Goal: Find contact information: Find contact information

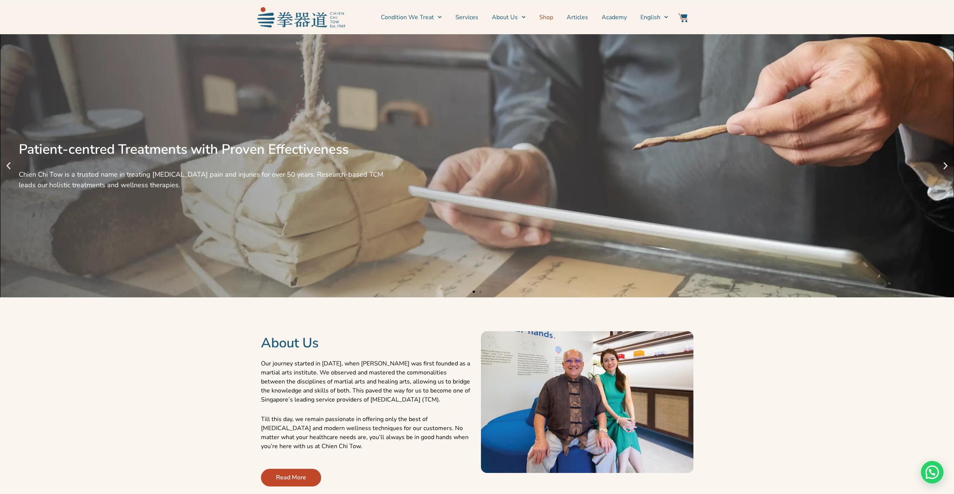
click at [550, 18] on link "Shop" at bounding box center [546, 17] width 14 height 19
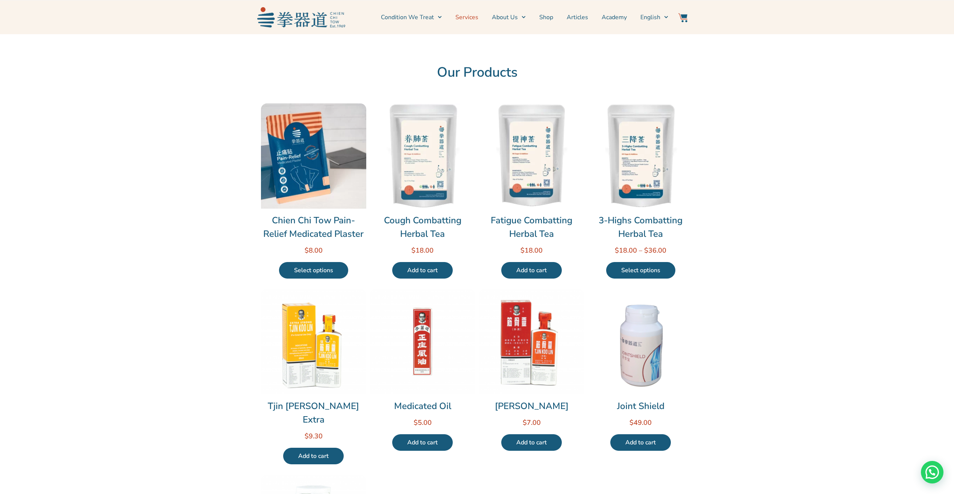
click at [465, 17] on link "Services" at bounding box center [467, 17] width 23 height 19
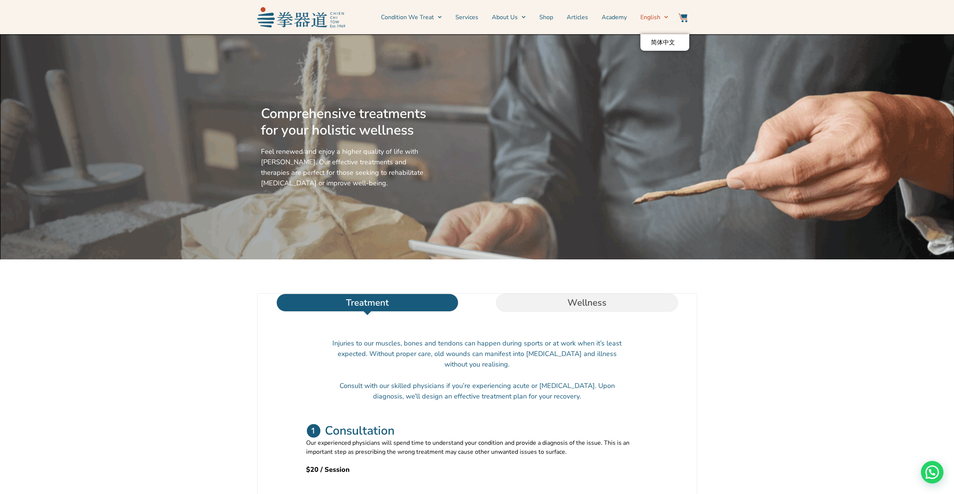
click at [664, 16] on span "Menu" at bounding box center [665, 17] width 8 height 12
click at [442, 15] on span "Menu" at bounding box center [438, 17] width 8 height 12
click at [465, 15] on link "Services" at bounding box center [467, 17] width 23 height 19
click at [525, 17] on icon "Menu" at bounding box center [524, 17] width 4 height 4
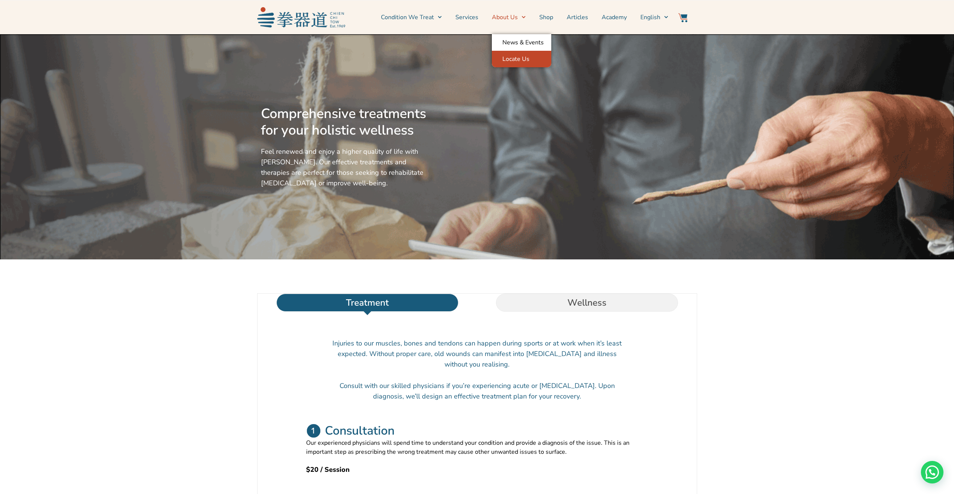
click at [523, 63] on link "Locate Us" at bounding box center [521, 59] width 59 height 17
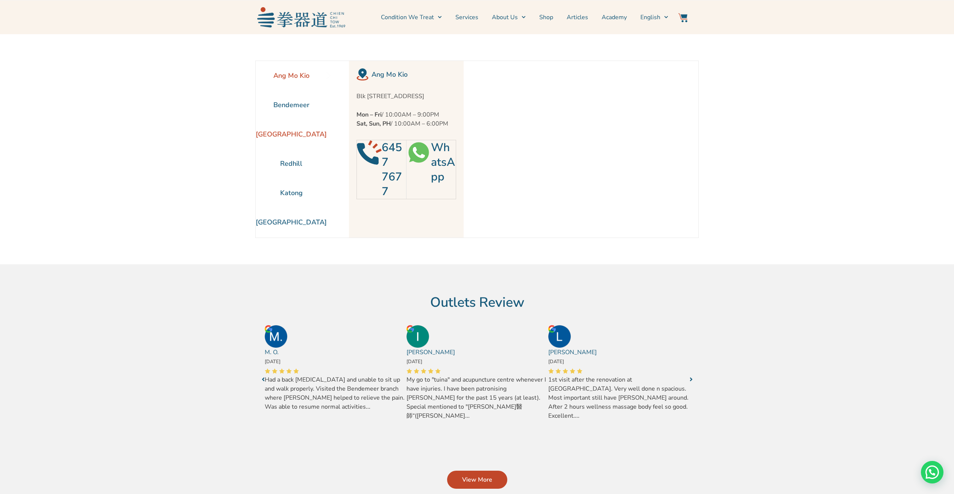
click at [297, 133] on li "[GEOGRAPHIC_DATA]" at bounding box center [291, 134] width 71 height 29
click at [293, 217] on li "[GEOGRAPHIC_DATA]" at bounding box center [291, 222] width 71 height 29
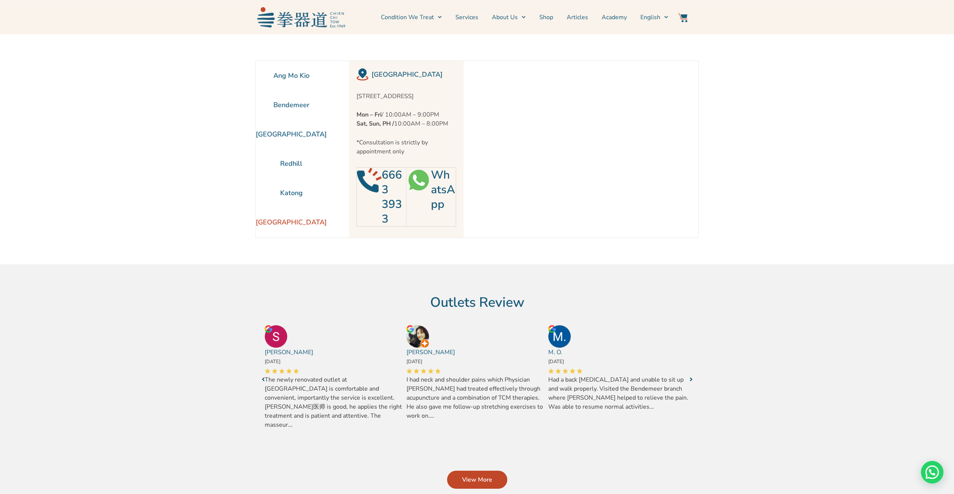
click at [418, 183] on img at bounding box center [419, 180] width 24 height 24
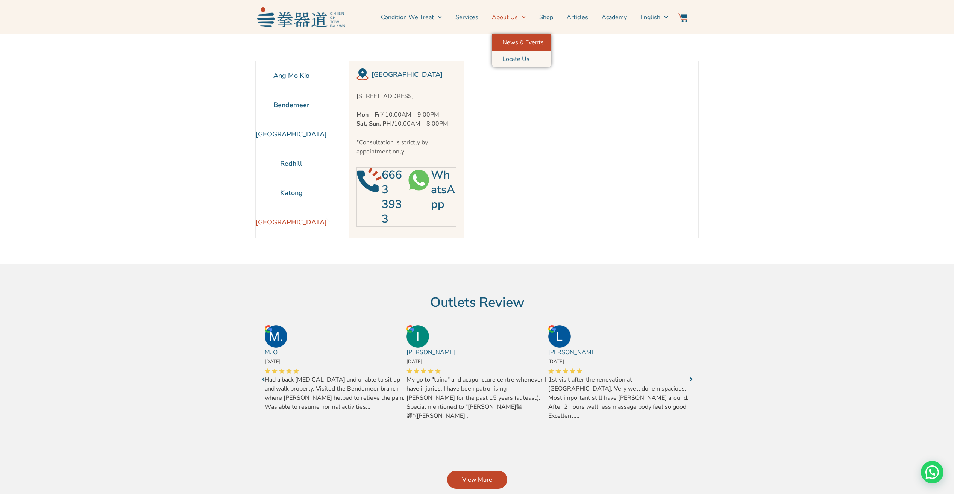
click at [521, 39] on link "News & Events" at bounding box center [521, 42] width 59 height 17
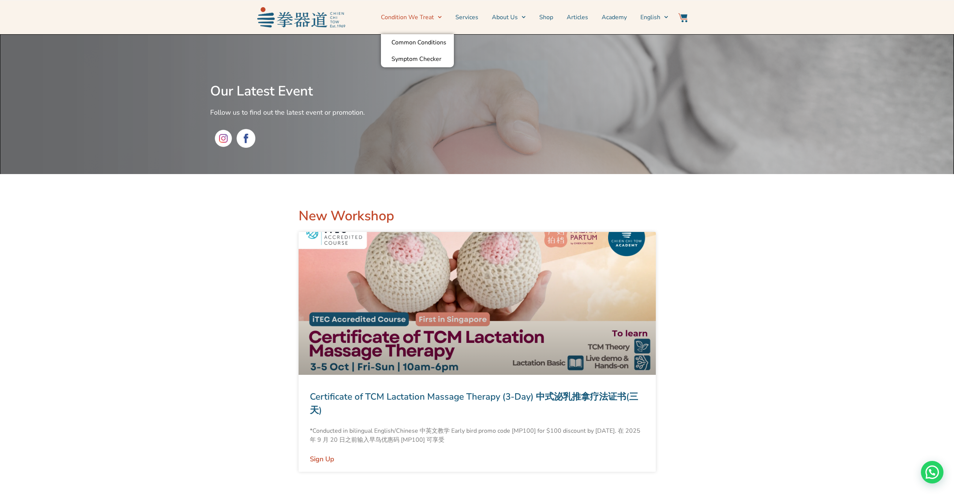
click at [440, 14] on span "Menu" at bounding box center [438, 17] width 8 height 12
click at [295, 20] on img at bounding box center [301, 17] width 88 height 20
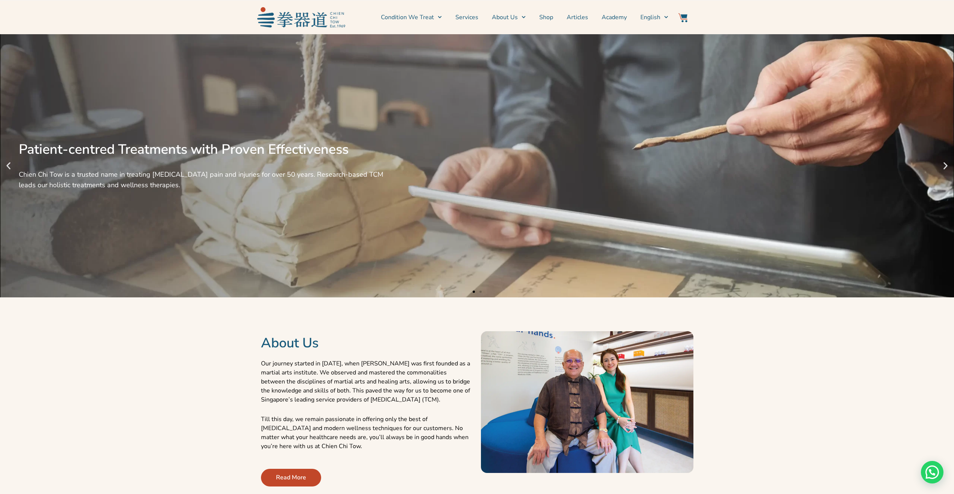
scroll to position [113, 0]
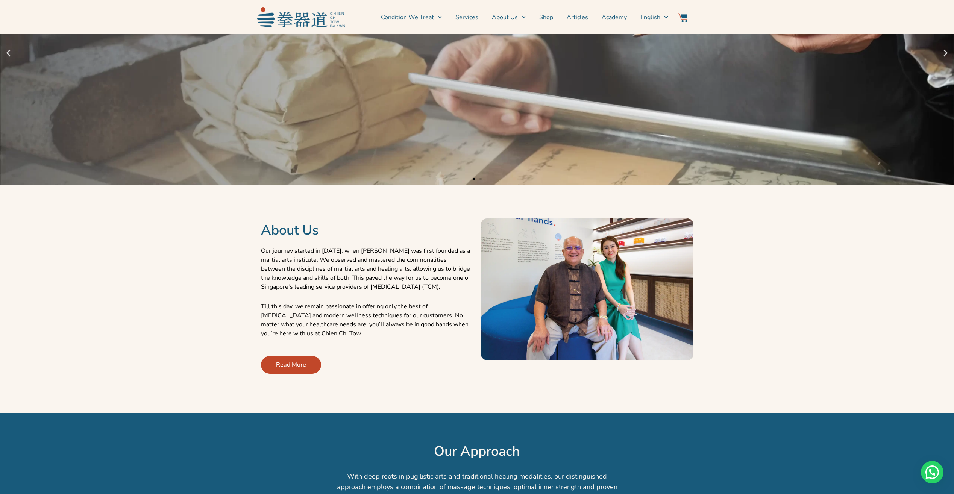
click at [298, 366] on span "Read More" at bounding box center [291, 364] width 30 height 9
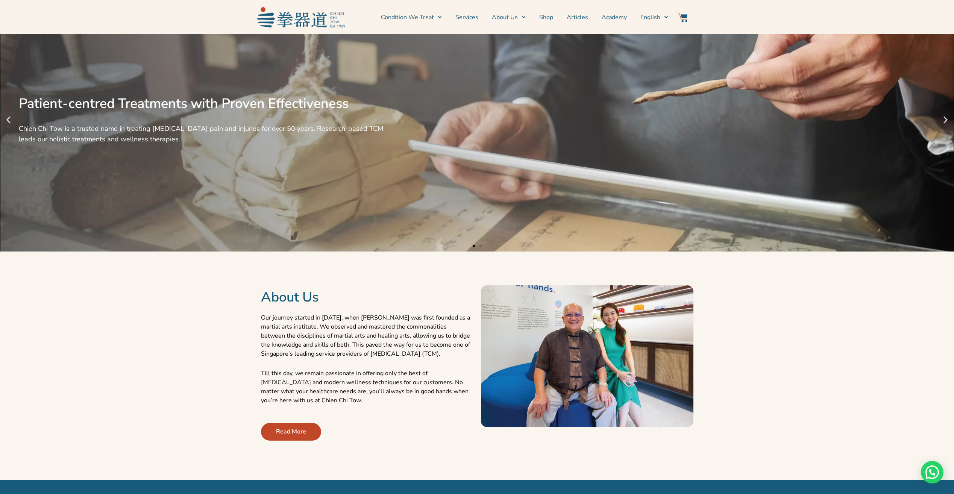
scroll to position [0, 0]
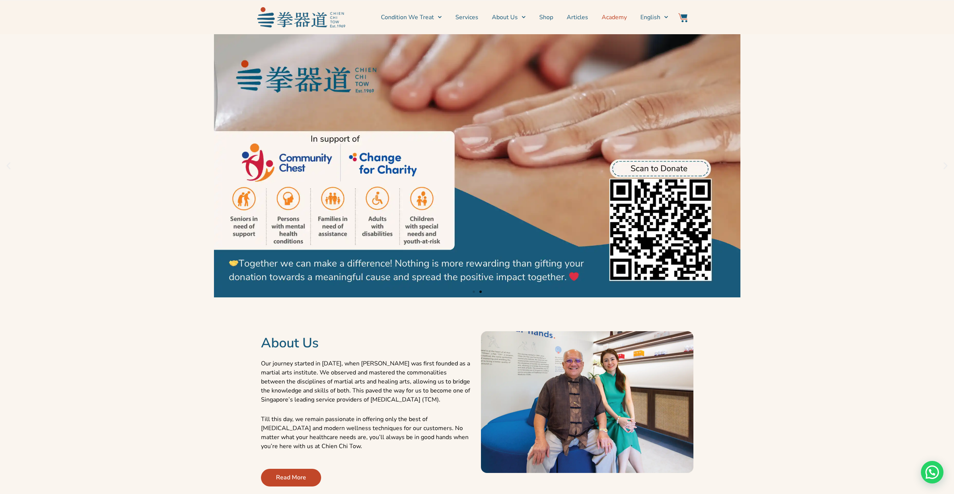
click at [623, 17] on link "Academy" at bounding box center [614, 17] width 25 height 19
click at [583, 20] on link "Articles" at bounding box center [577, 17] width 21 height 19
